Goal: Entertainment & Leisure: Consume media (video, audio)

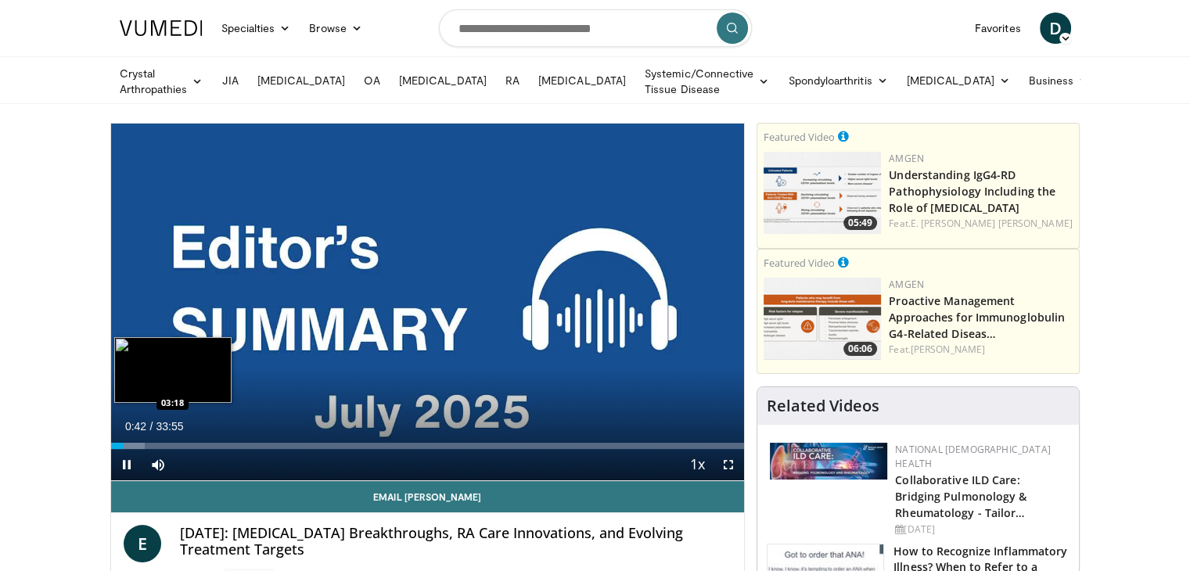
click at [171, 443] on div "Loaded : 5.39% 00:42 03:18" at bounding box center [428, 446] width 634 height 6
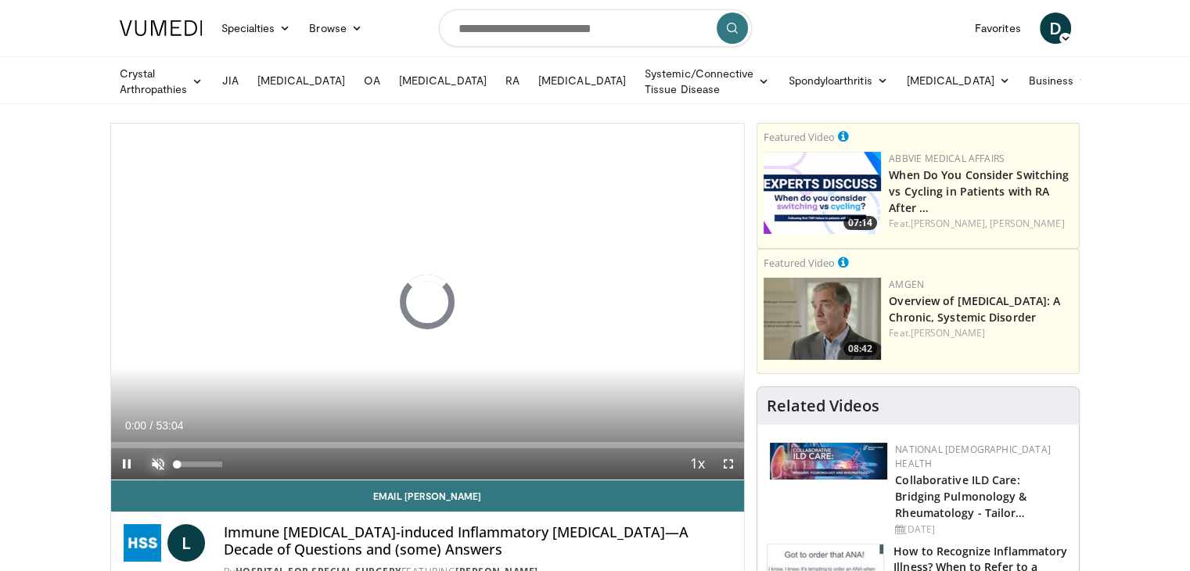
click at [152, 458] on span "Video Player" at bounding box center [157, 463] width 31 height 31
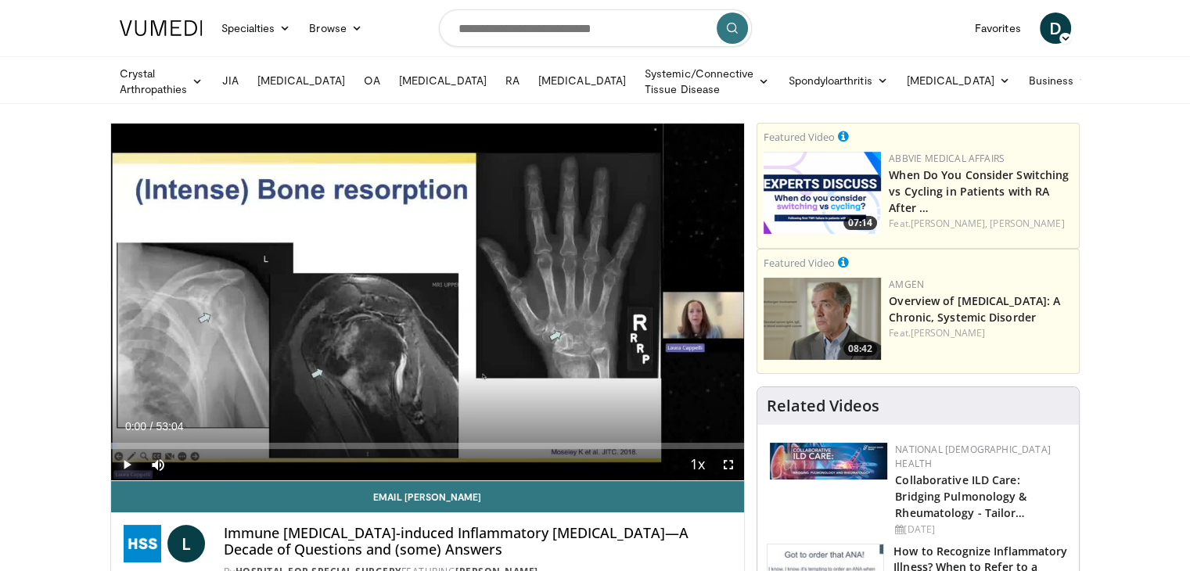
click at [124, 462] on span "Video Player" at bounding box center [126, 464] width 31 height 31
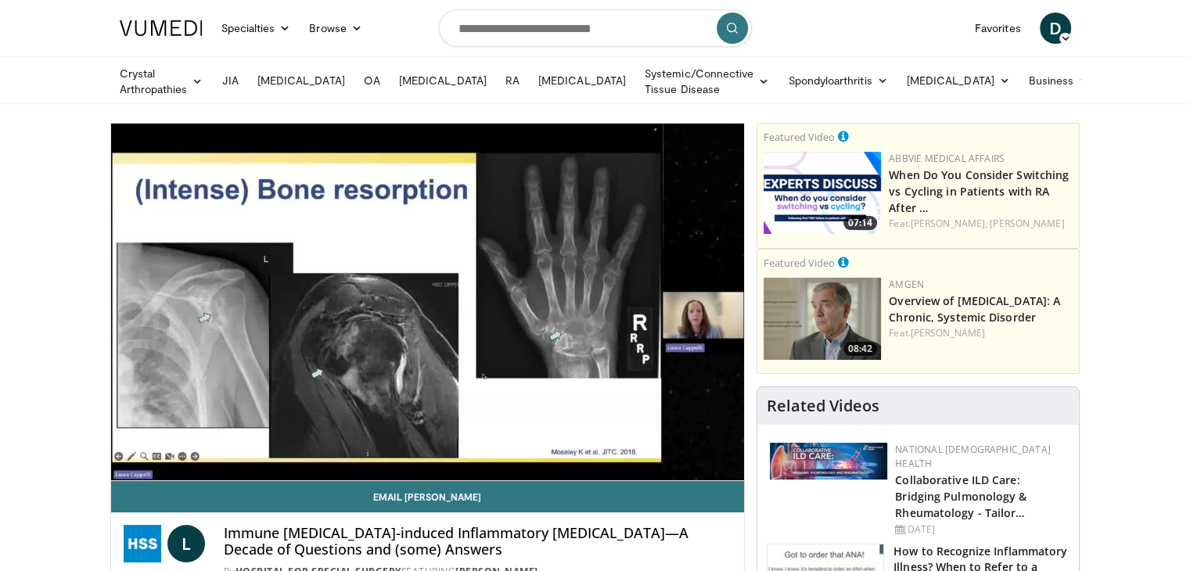
click at [124, 462] on div "10 seconds Tap to unmute" at bounding box center [428, 302] width 634 height 357
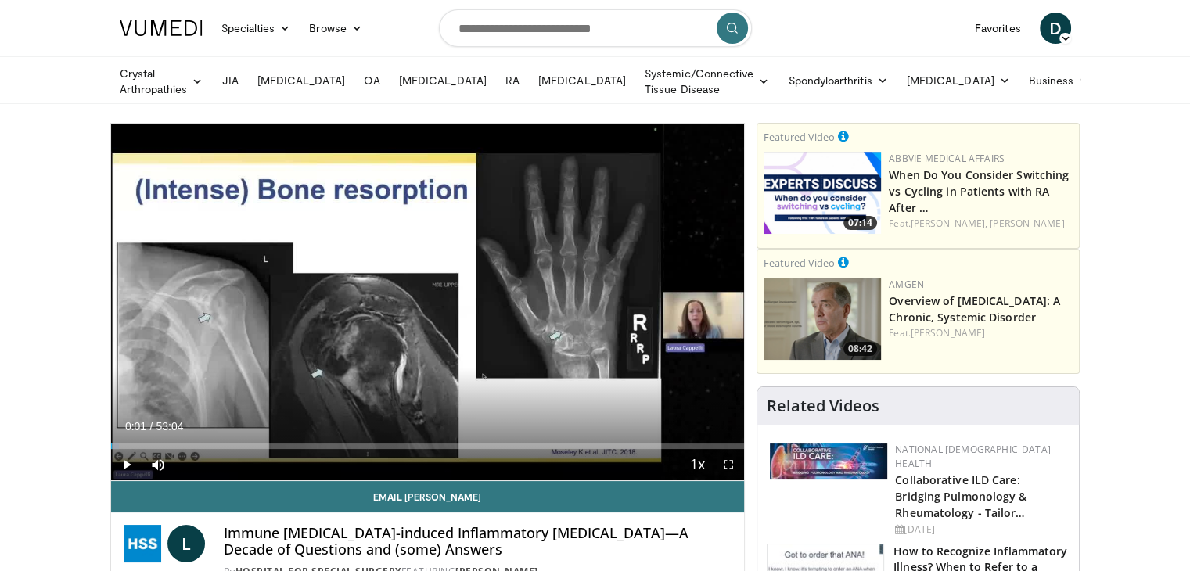
scroll to position [78, 0]
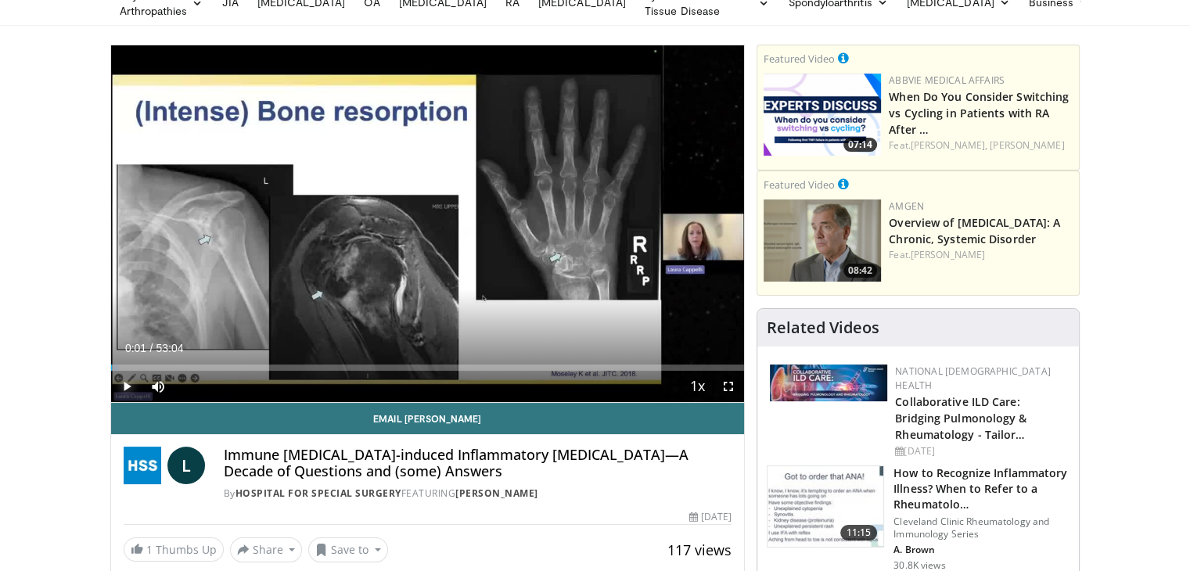
click at [122, 384] on span "Video Player" at bounding box center [126, 386] width 31 height 31
click at [724, 382] on span "Video Player" at bounding box center [728, 386] width 31 height 31
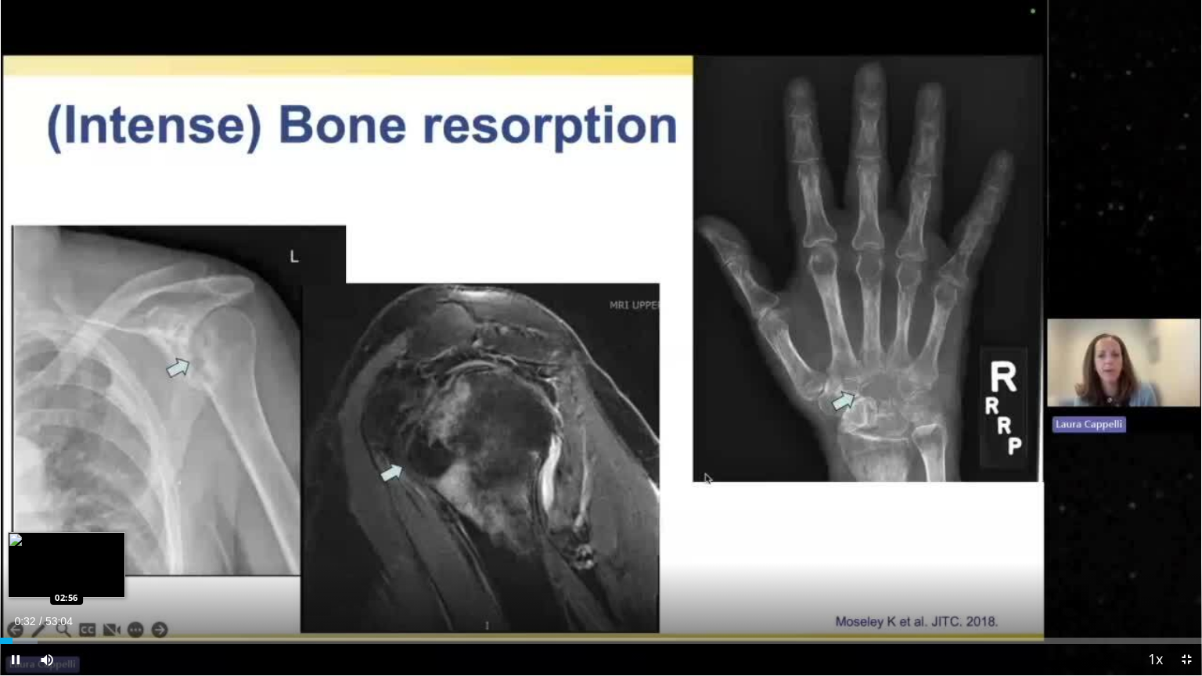
click at [66, 570] on div "Loaded : 3.11% 00:32 02:56" at bounding box center [601, 636] width 1202 height 15
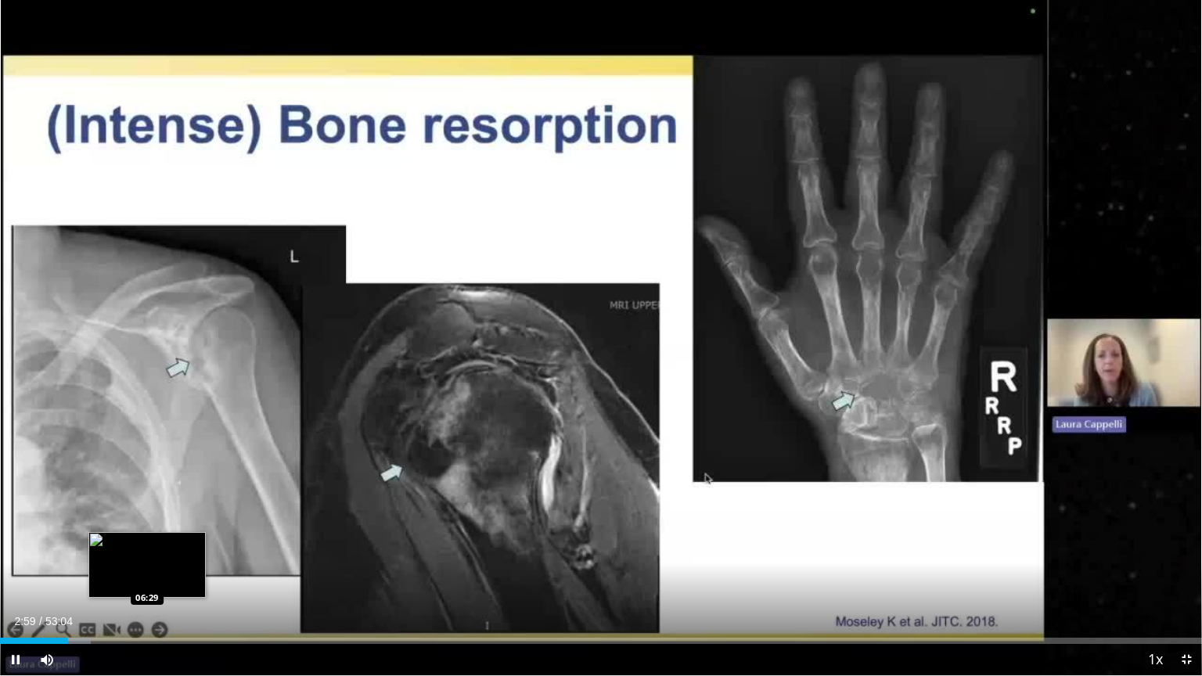
click at [147, 570] on div "Loaded : 7.54% 02:59 06:29" at bounding box center [601, 636] width 1202 height 15
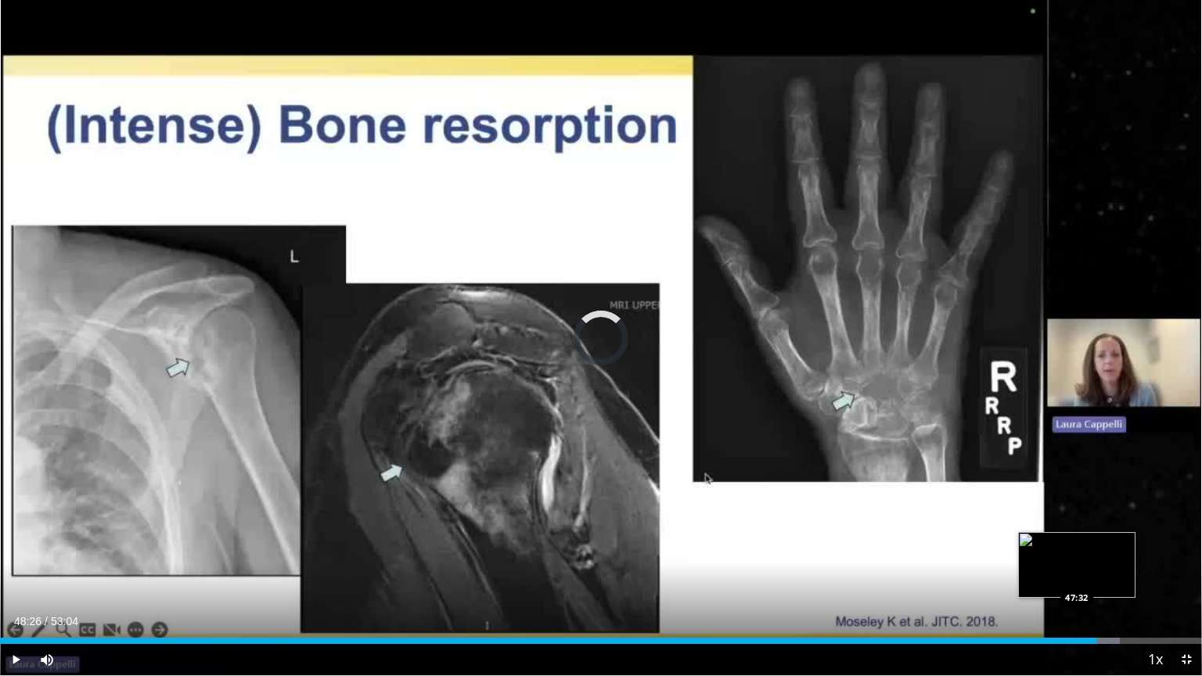
click at [1076, 570] on div "Loaded : 93.14% 47:32 47:32" at bounding box center [601, 641] width 1202 height 6
click at [15, 570] on span "Video Player" at bounding box center [15, 659] width 31 height 31
click at [12, 570] on span "Video Player" at bounding box center [15, 659] width 31 height 31
click at [1153, 570] on div "Loaded : 97.35% 50:36 50:55" at bounding box center [601, 636] width 1202 height 15
click at [1186, 570] on span "Video Player" at bounding box center [1185, 659] width 31 height 31
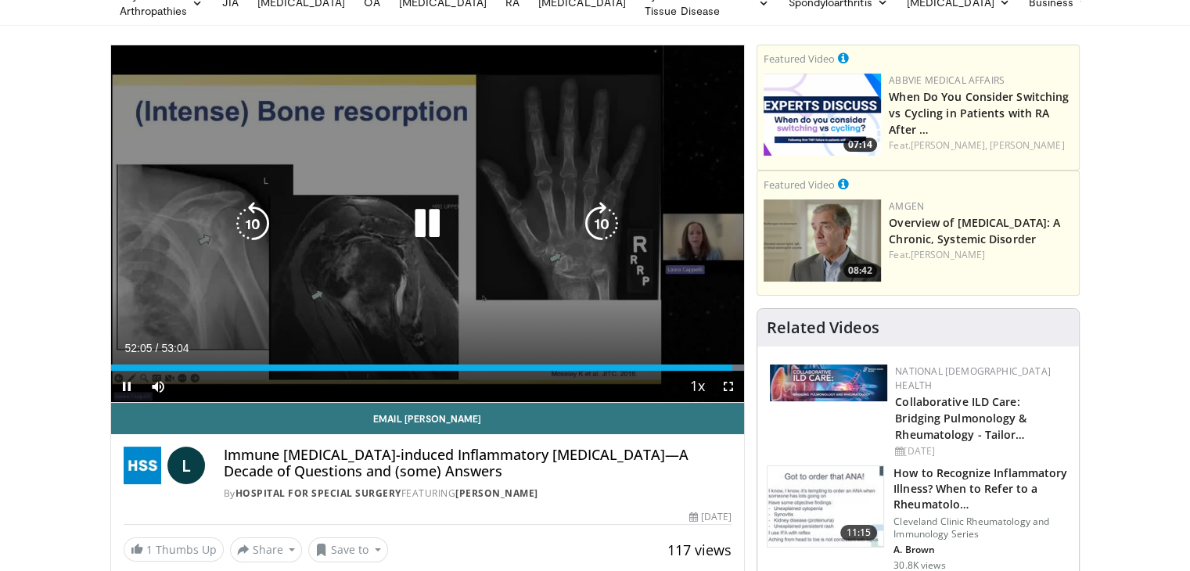
click at [600, 220] on icon "Video Player" at bounding box center [602, 224] width 44 height 44
